Goal: Task Accomplishment & Management: Use online tool/utility

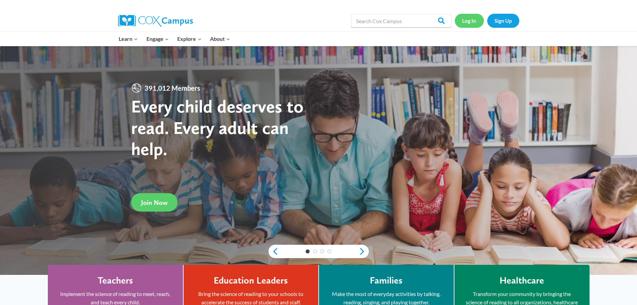
click at [473, 22] on link "Log In" at bounding box center [469, 21] width 29 height 14
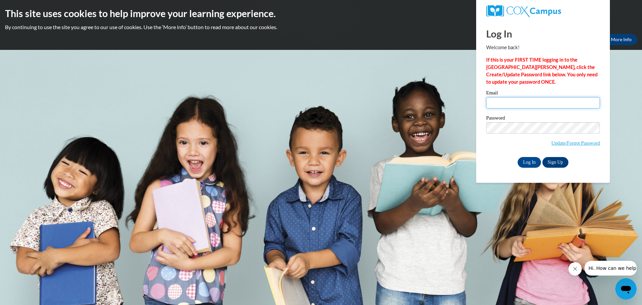
type input "[EMAIL_ADDRESS][DOMAIN_NAME]"
drag, startPoint x: 530, startPoint y: 155, endPoint x: 531, endPoint y: 161, distance: 5.5
click at [530, 156] on div "Email marthur@grafton.k12.wi.us Password Update/Forgot Password Log In Sign Up …" at bounding box center [543, 128] width 114 height 77
click at [532, 163] on input "Log In" at bounding box center [528, 162] width 23 height 11
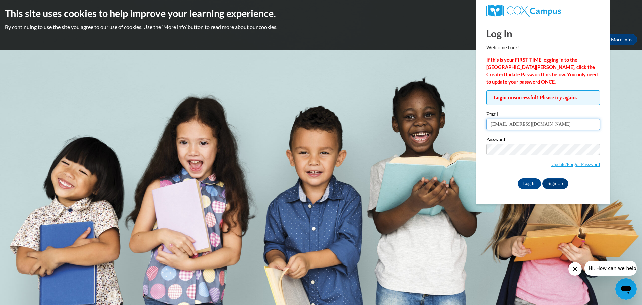
click at [540, 126] on input "[EMAIL_ADDRESS][DOMAIN_NAME]" at bounding box center [543, 123] width 114 height 11
click at [501, 174] on div "Password Update/Forgot Password" at bounding box center [543, 156] width 114 height 39
click at [528, 184] on input "Log In" at bounding box center [528, 183] width 23 height 11
click at [397, 98] on body "This site uses cookies to help improve your learning experience. By continuing …" at bounding box center [321, 152] width 642 height 305
click at [434, 105] on body "This site uses cookies to help improve your learning experience. By continuing …" at bounding box center [321, 152] width 642 height 305
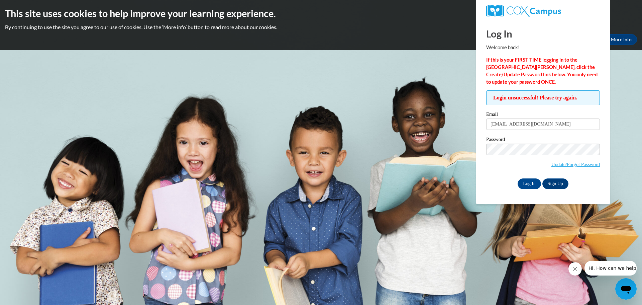
click at [637, 70] on body "This site uses cookies to help improve your learning experience. By continuing …" at bounding box center [321, 152] width 642 height 305
click at [534, 270] on body "This site uses cookies to help improve your learning experience. By continuing …" at bounding box center [321, 152] width 642 height 305
click at [526, 127] on input "marthur@grafton.k12.wi.us" at bounding box center [543, 123] width 114 height 11
click at [499, 171] on div "Password Update/Forgot Password" at bounding box center [543, 156] width 114 height 39
click at [536, 181] on input "Log In" at bounding box center [528, 183] width 23 height 11
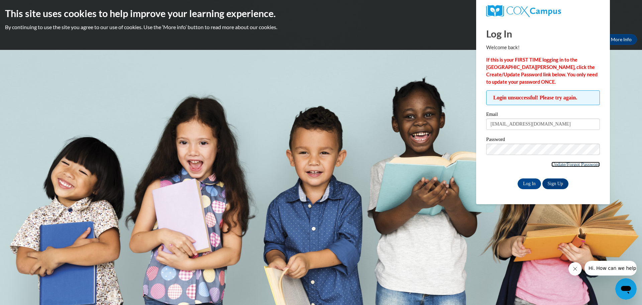
click at [591, 165] on link "Update/Forgot Password" at bounding box center [575, 163] width 48 height 5
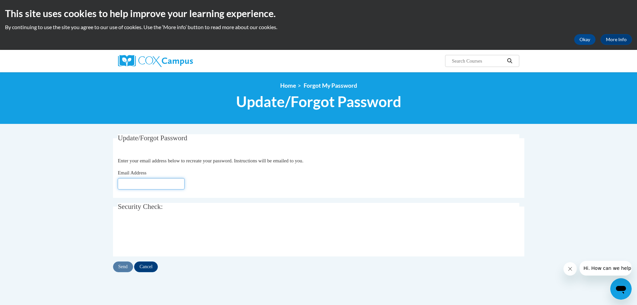
click at [150, 180] on input "Email Address" at bounding box center [151, 183] width 67 height 11
type input "marthur@grafton.k12.wi.us"
click at [126, 268] on input "Send" at bounding box center [123, 266] width 20 height 11
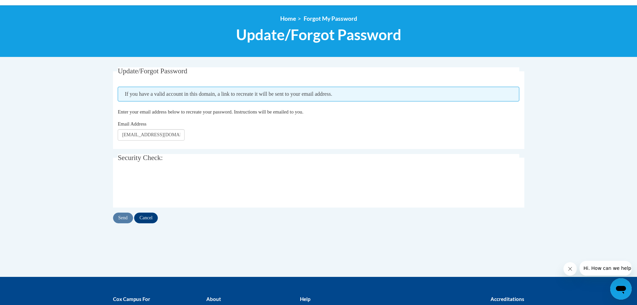
scroll to position [100, 0]
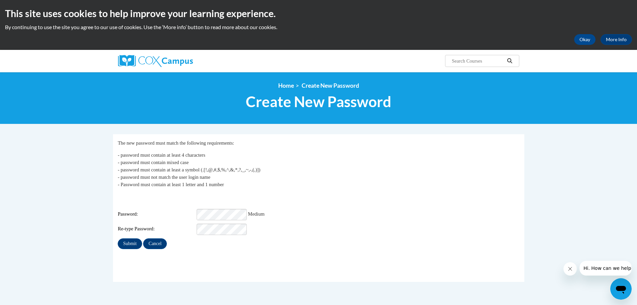
click at [362, 209] on div "Password: Medium" at bounding box center [318, 214] width 401 height 11
click at [130, 241] on input "Submit" at bounding box center [130, 243] width 24 height 11
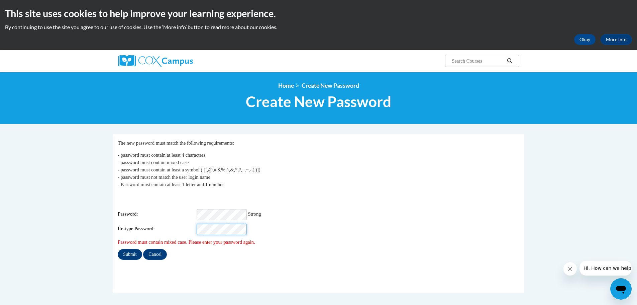
click at [118, 249] on input "Submit" at bounding box center [130, 254] width 24 height 11
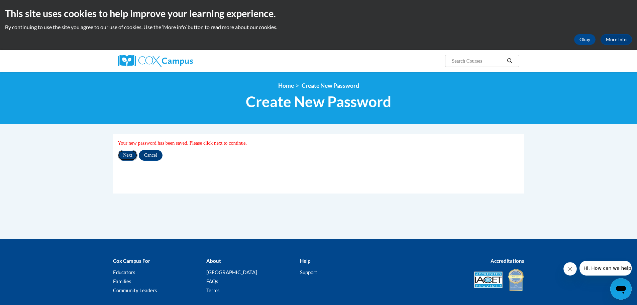
click at [130, 151] on input "Next" at bounding box center [128, 155] width 20 height 11
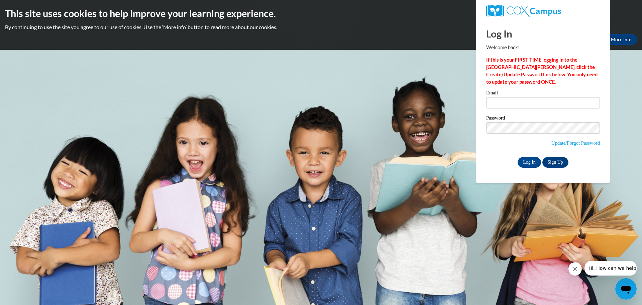
type input "marthur@grafton.k12.wi.us"
click at [531, 106] on input "marthur@grafton.k12.wi.us" at bounding box center [543, 102] width 114 height 11
click at [525, 161] on input "Log In" at bounding box center [528, 162] width 23 height 11
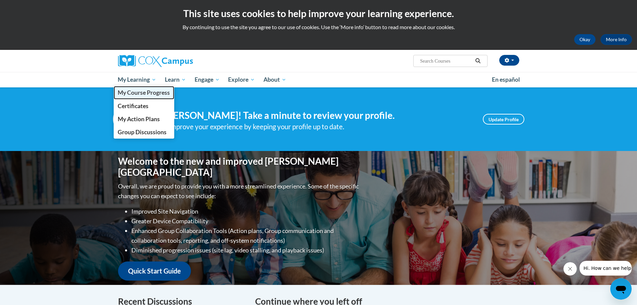
click at [148, 90] on span "My Course Progress" at bounding box center [144, 92] width 52 height 7
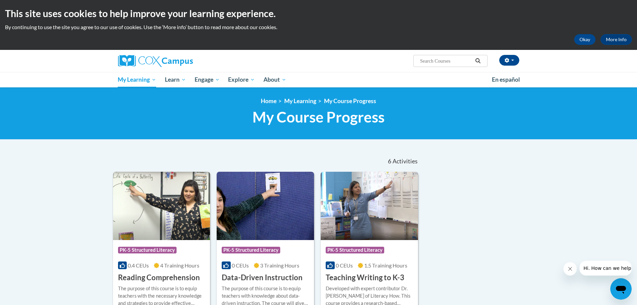
scroll to position [100, 0]
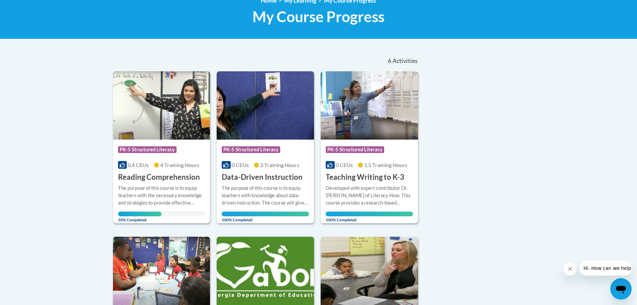
click at [171, 192] on div "The purpose of this course is to equip teachers with the necessary knowledge an…" at bounding box center [161, 195] width 87 height 22
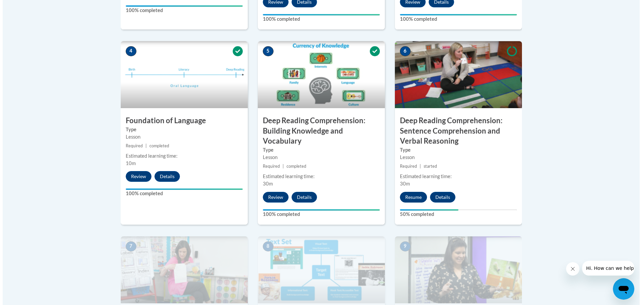
scroll to position [435, 0]
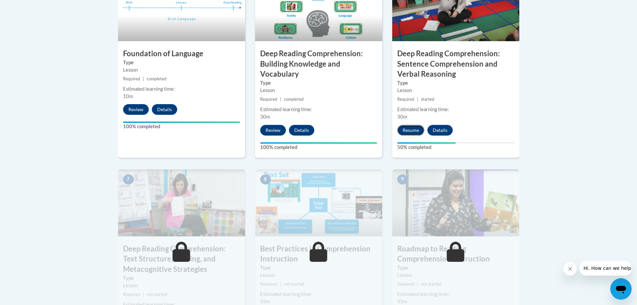
click at [411, 128] on button "Resume" at bounding box center [410, 130] width 27 height 11
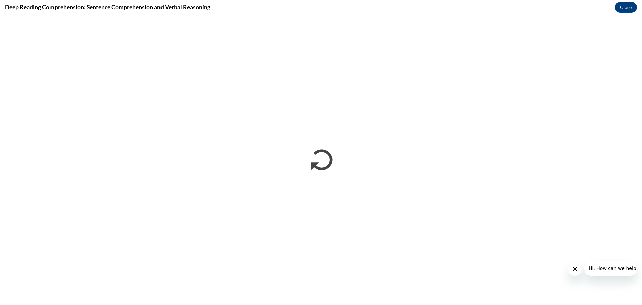
scroll to position [0, 0]
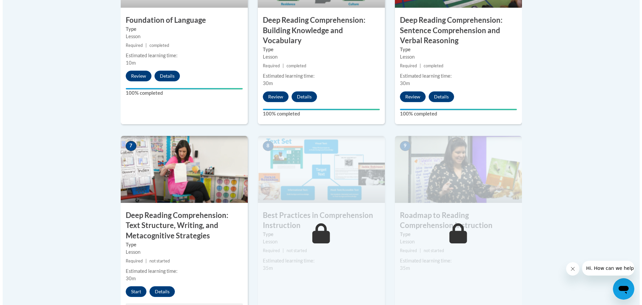
scroll to position [501, 0]
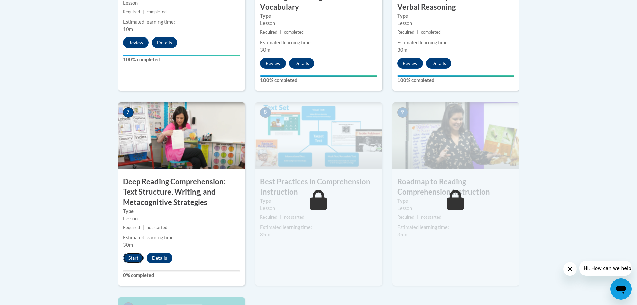
click at [138, 263] on button "Start" at bounding box center [133, 257] width 21 height 11
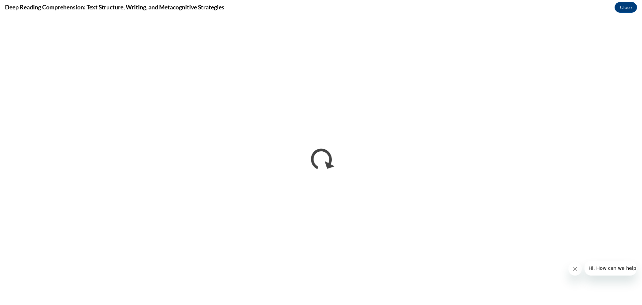
scroll to position [0, 0]
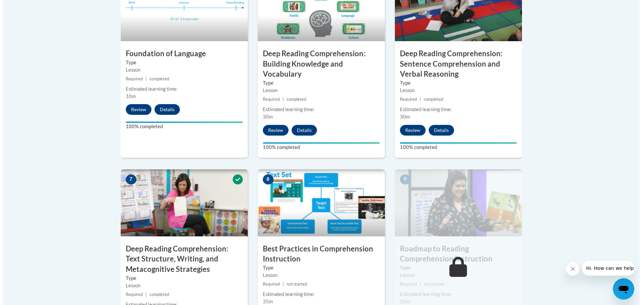
scroll to position [501, 0]
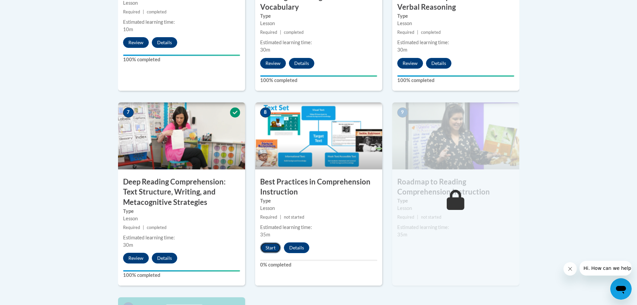
click at [266, 250] on button "Start" at bounding box center [270, 247] width 21 height 11
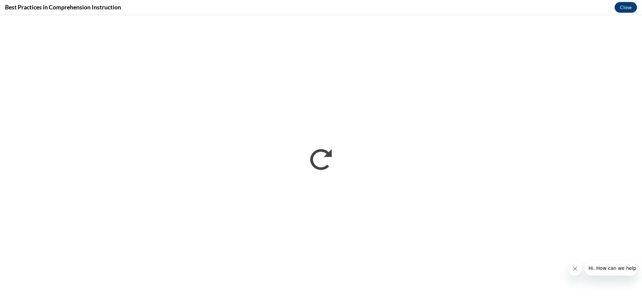
scroll to position [0, 0]
